Goal: Check status: Check status

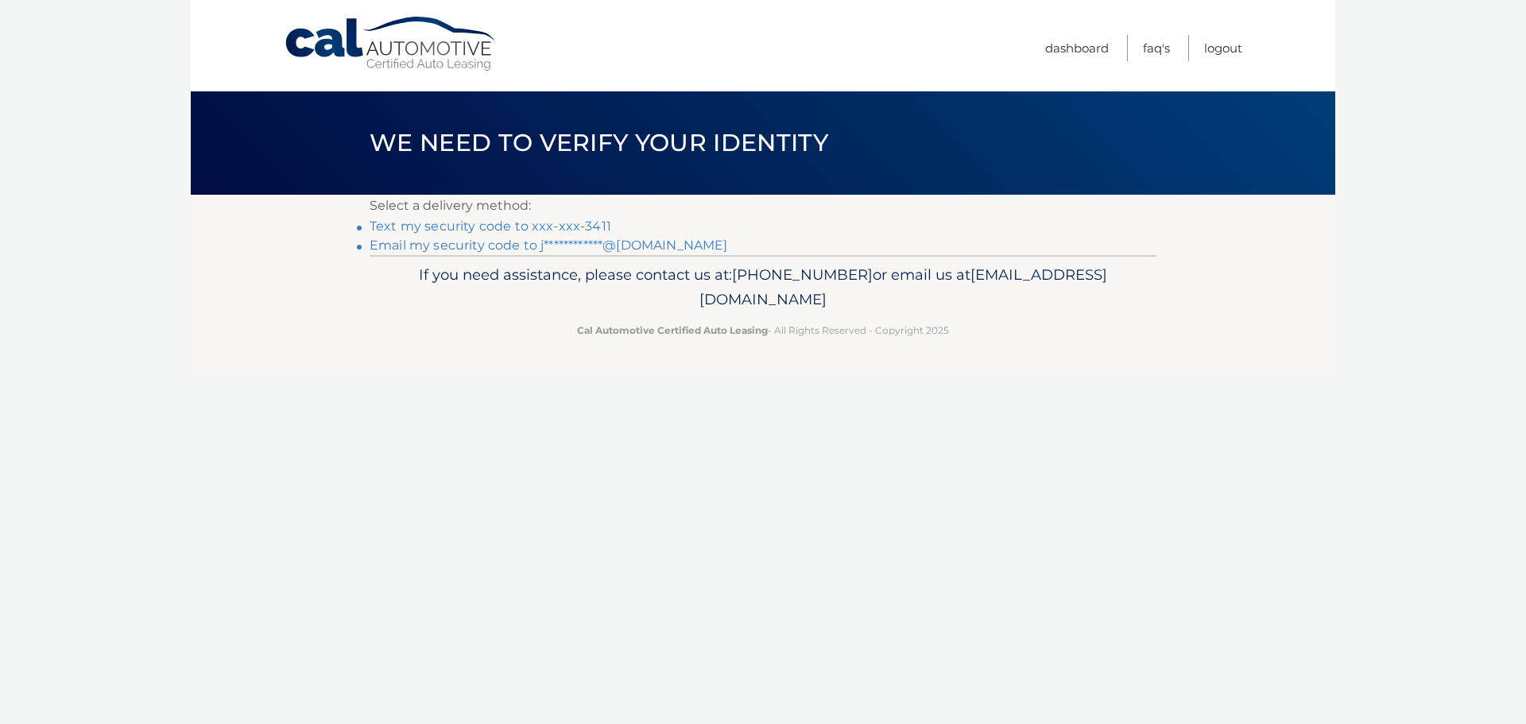
click at [528, 231] on link "Text my security code to xxx-xxx-3411" at bounding box center [491, 226] width 242 height 15
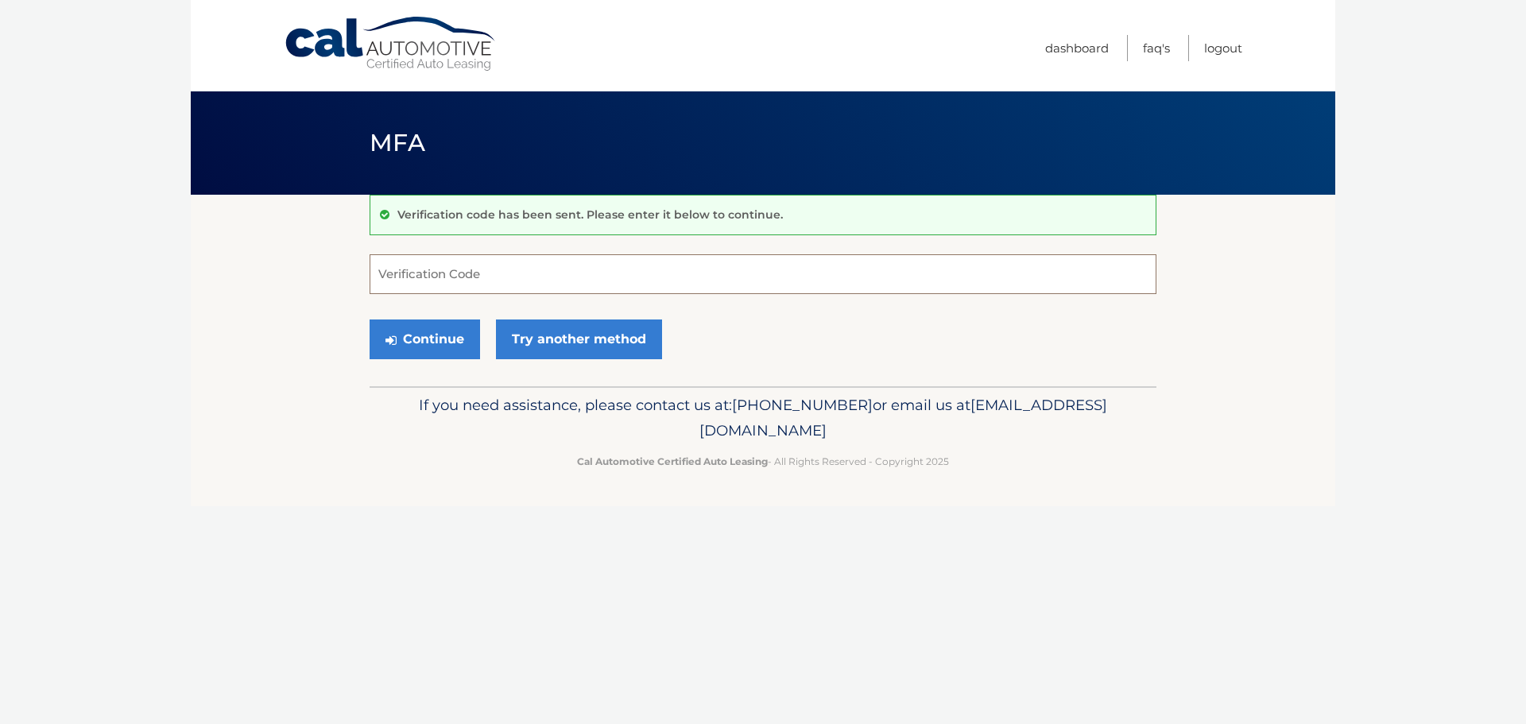
click at [434, 273] on input "Verification Code" at bounding box center [763, 274] width 787 height 40
type input "606815"
click at [410, 345] on button "Continue" at bounding box center [425, 340] width 110 height 40
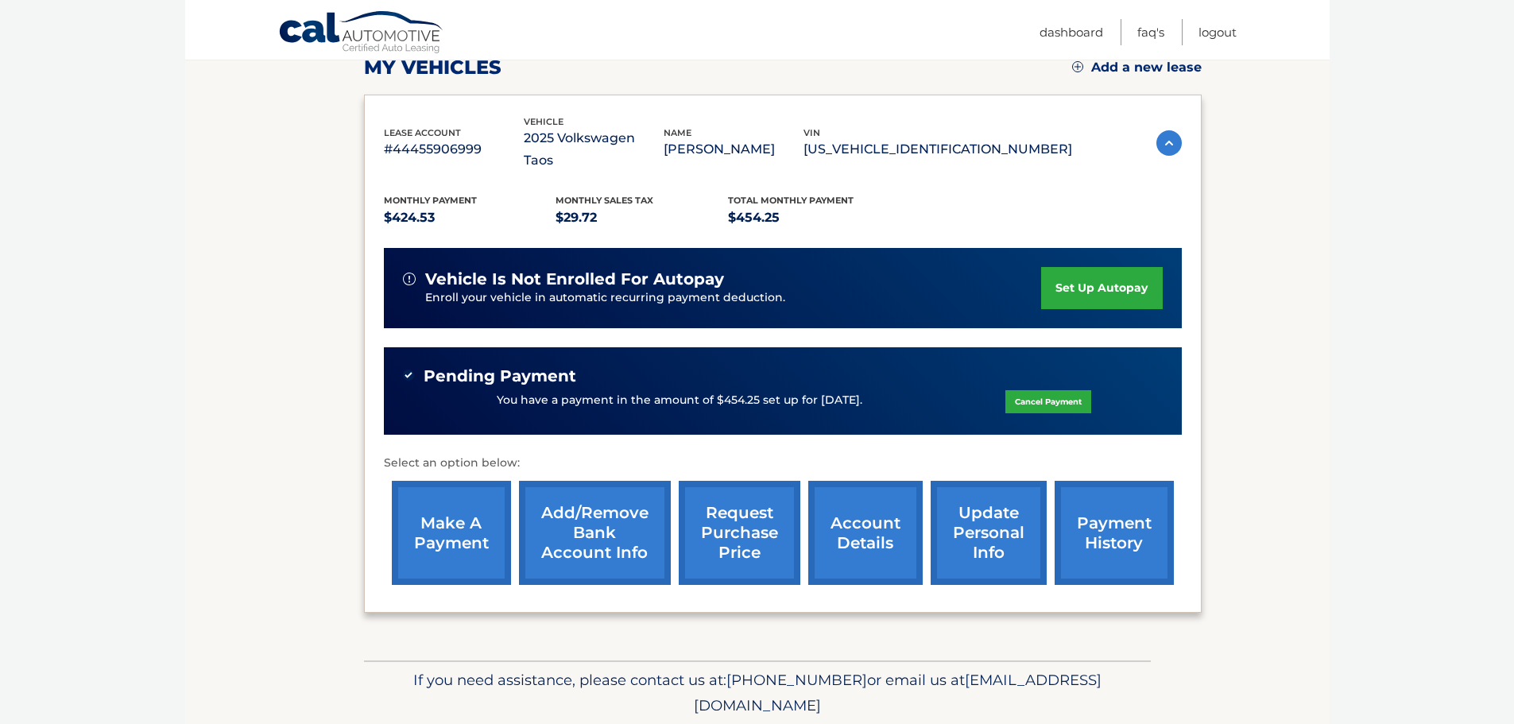
scroll to position [277, 0]
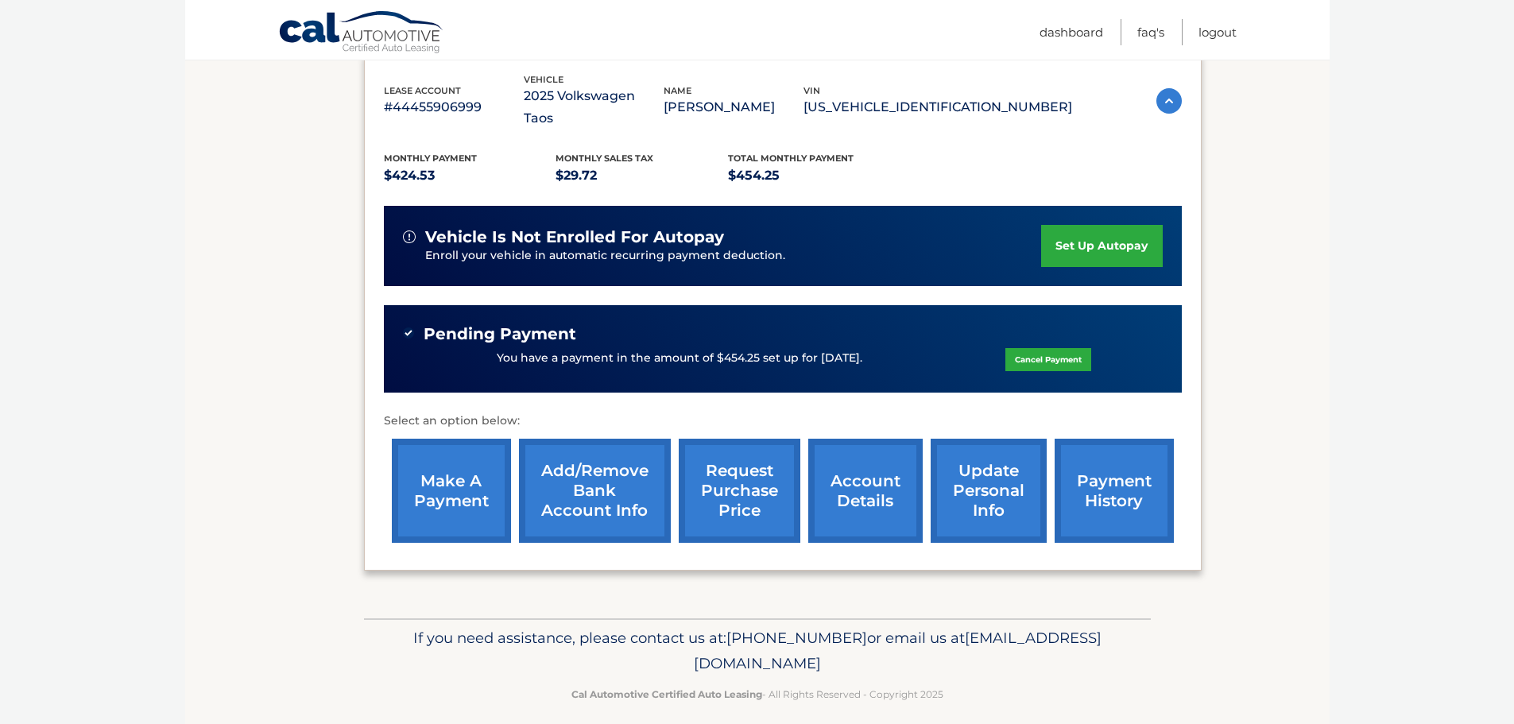
drag, startPoint x: 793, startPoint y: 336, endPoint x: 887, endPoint y: 338, distance: 93.8
click at [887, 343] on div "You have a payment in the amount of $454.25 set up for 9/8/2025. Cancel Payment" at bounding box center [783, 358] width 760 height 30
click at [785, 350] on p "You have a payment in the amount of $454.25 set up for 9/8/2025." at bounding box center [680, 358] width 366 height 17
click at [705, 350] on p "You have a payment in the amount of $454.25 set up for 9/8/2025." at bounding box center [680, 358] width 366 height 17
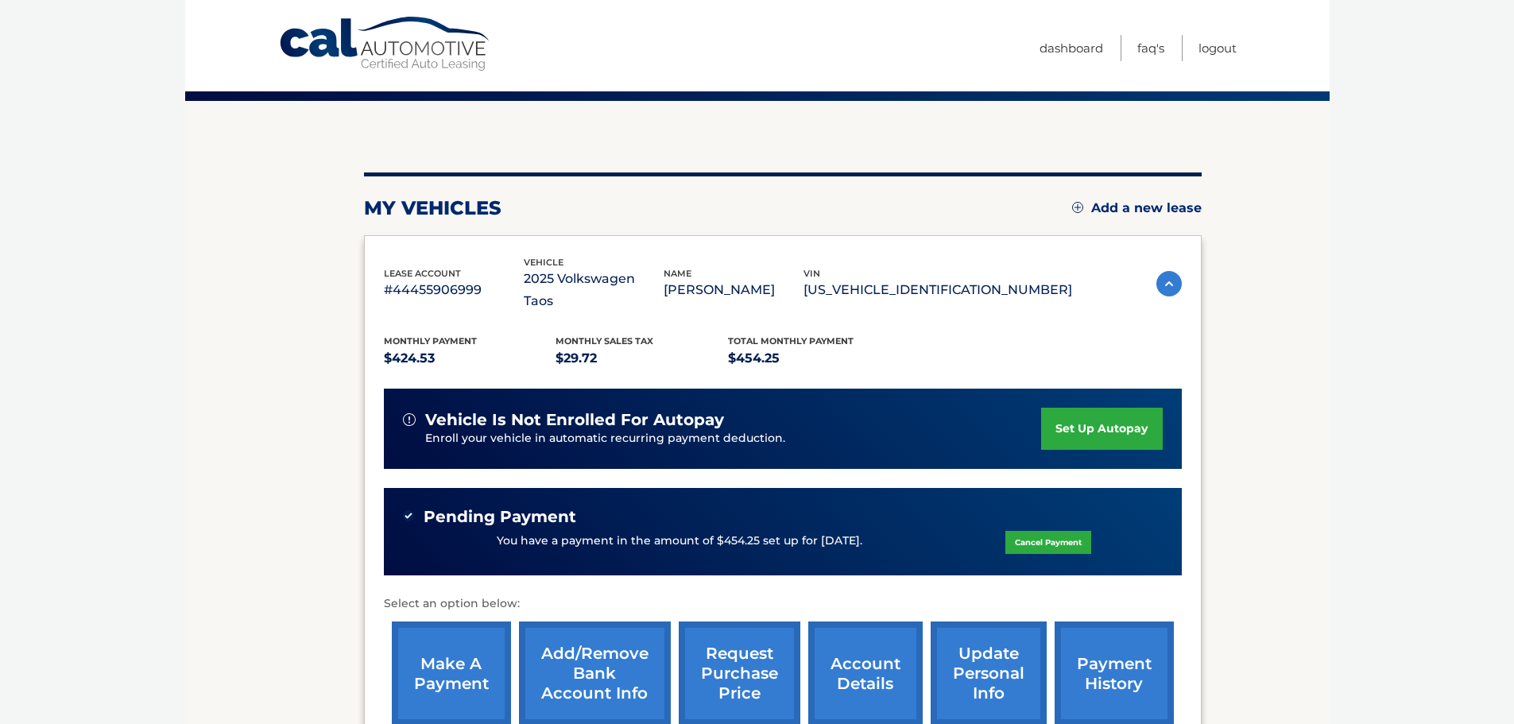
scroll to position [38, 0]
